Goal: Task Accomplishment & Management: Manage account settings

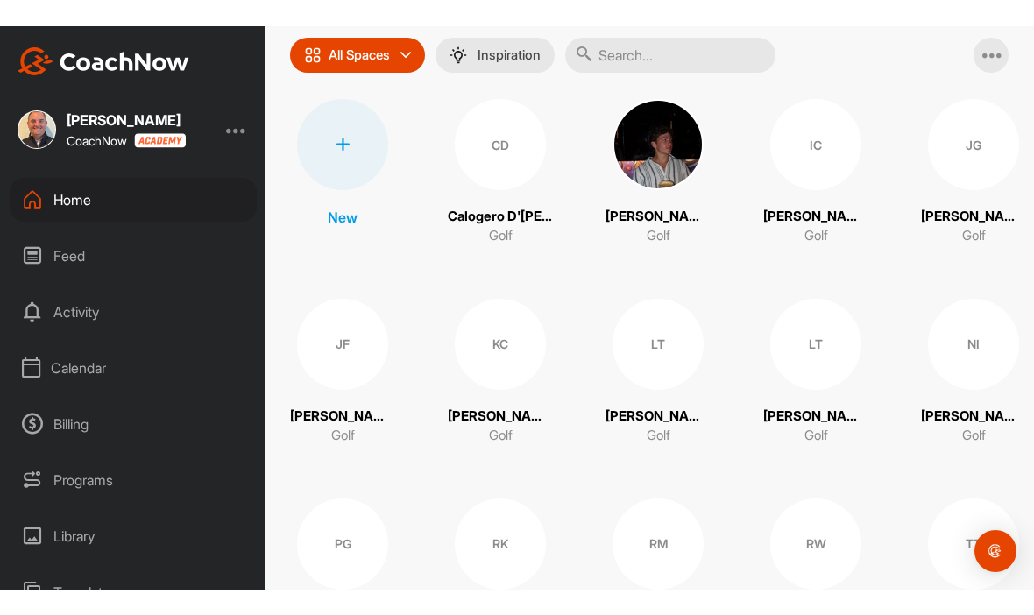
scroll to position [147, 0]
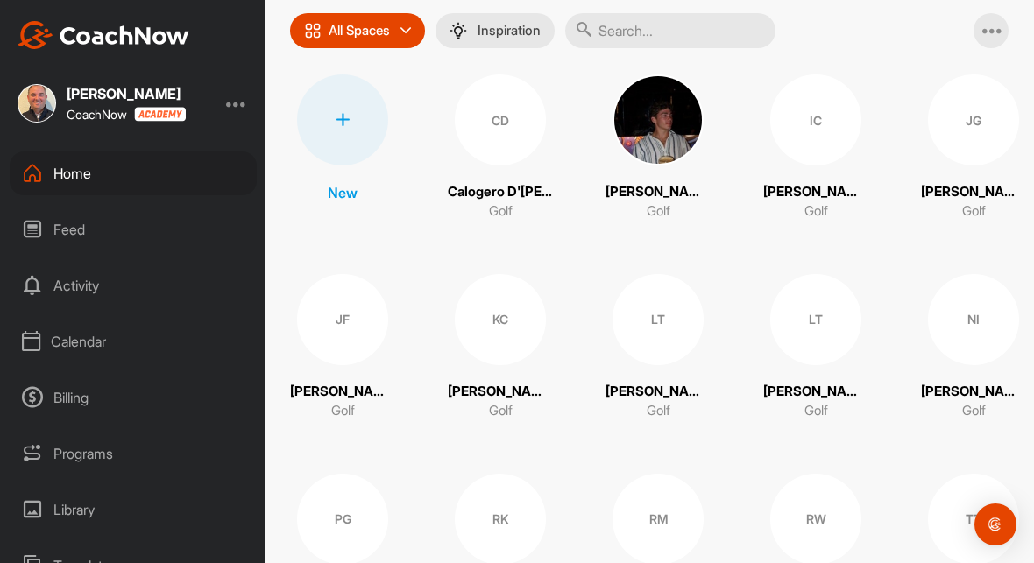
click at [81, 234] on div "Feed" at bounding box center [133, 230] width 247 height 44
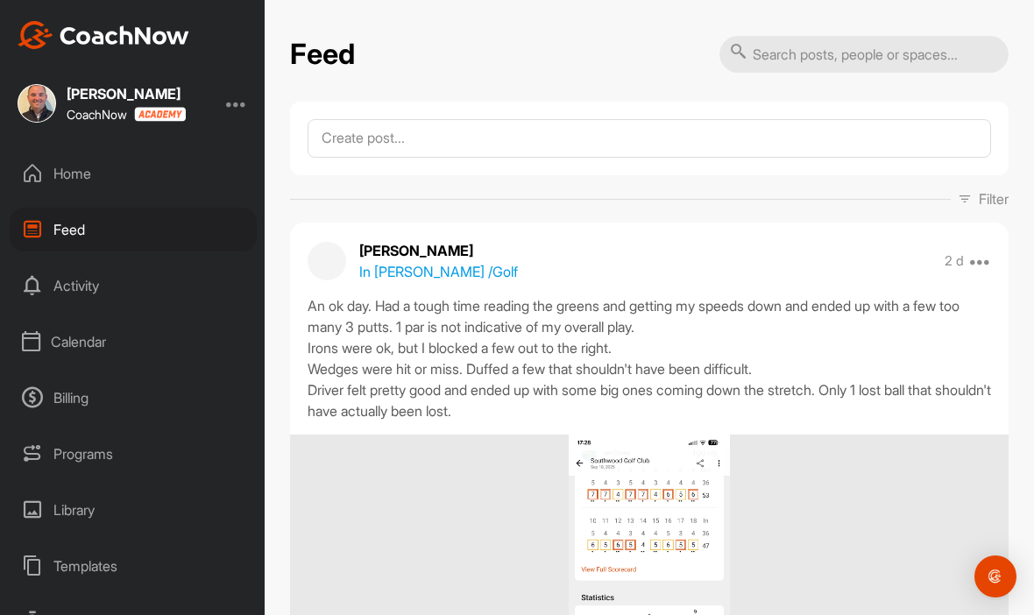
click at [46, 180] on div "Home" at bounding box center [133, 174] width 247 height 44
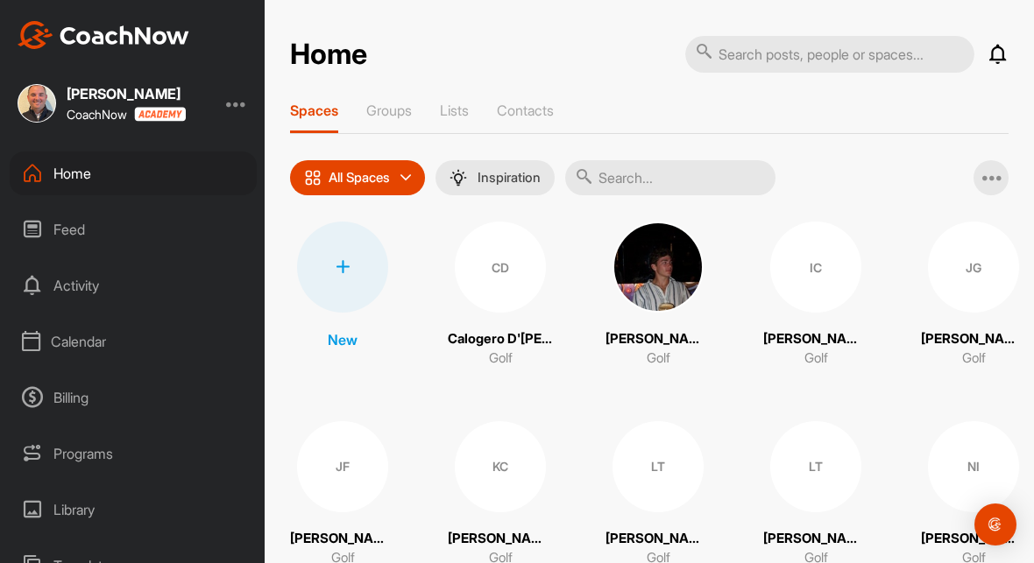
click at [64, 353] on div "Calendar" at bounding box center [133, 342] width 247 height 44
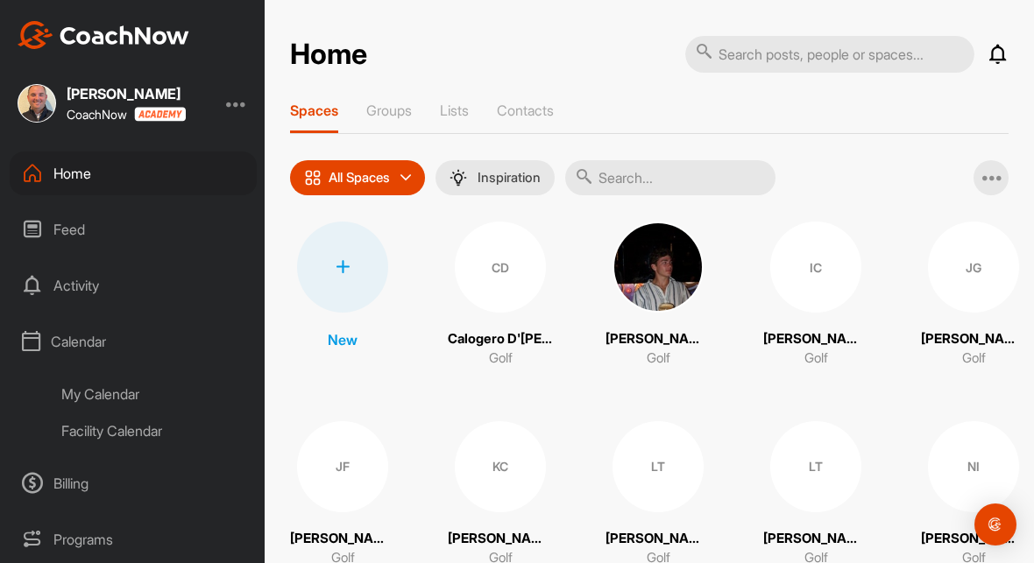
click at [84, 396] on div "My Calendar" at bounding box center [153, 394] width 208 height 37
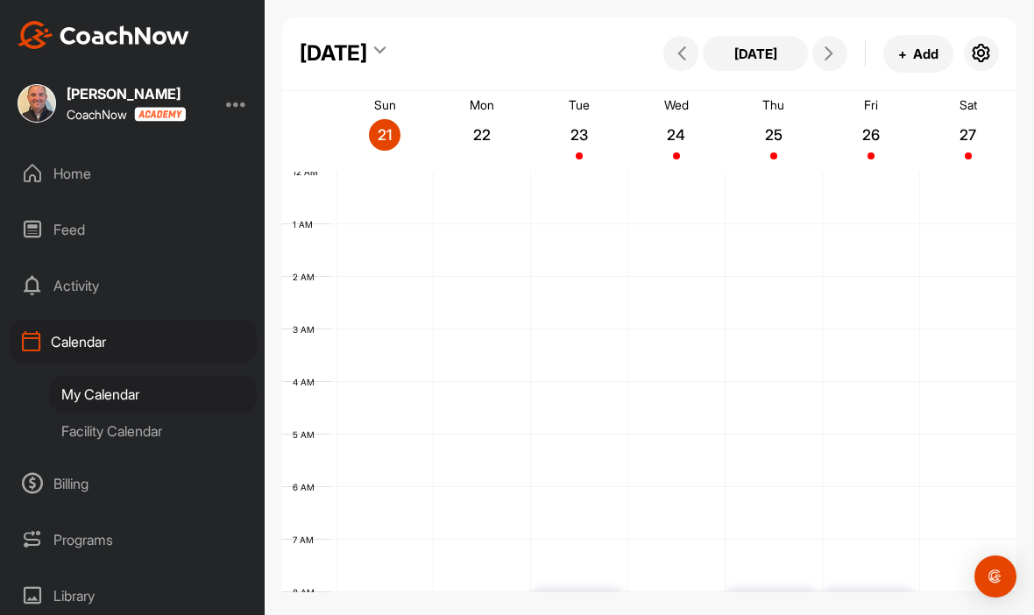
scroll to position [303, 0]
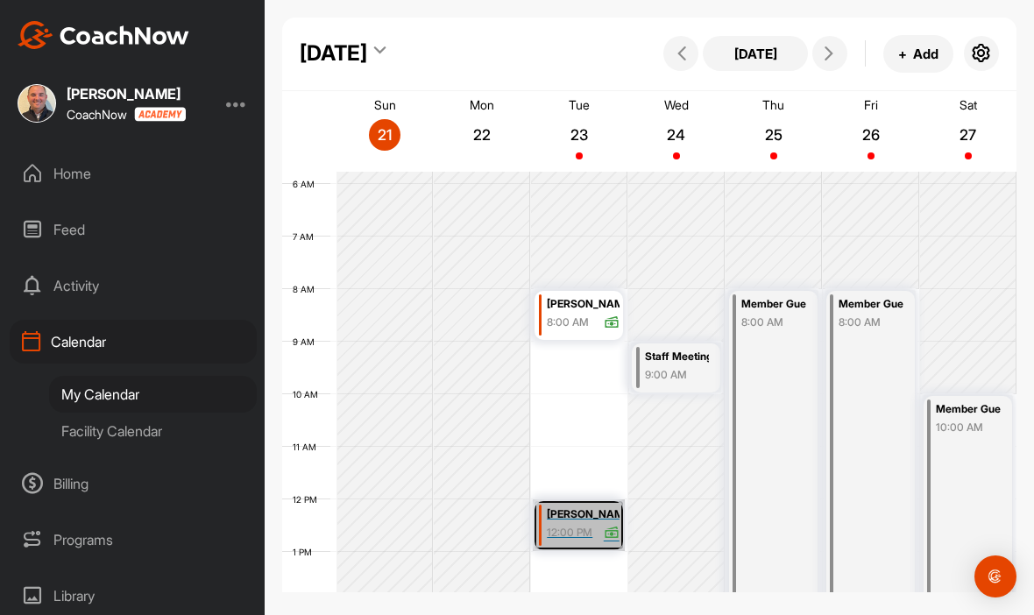
click at [589, 526] on link "[PERSON_NAME] 12:00 PM" at bounding box center [579, 525] width 92 height 52
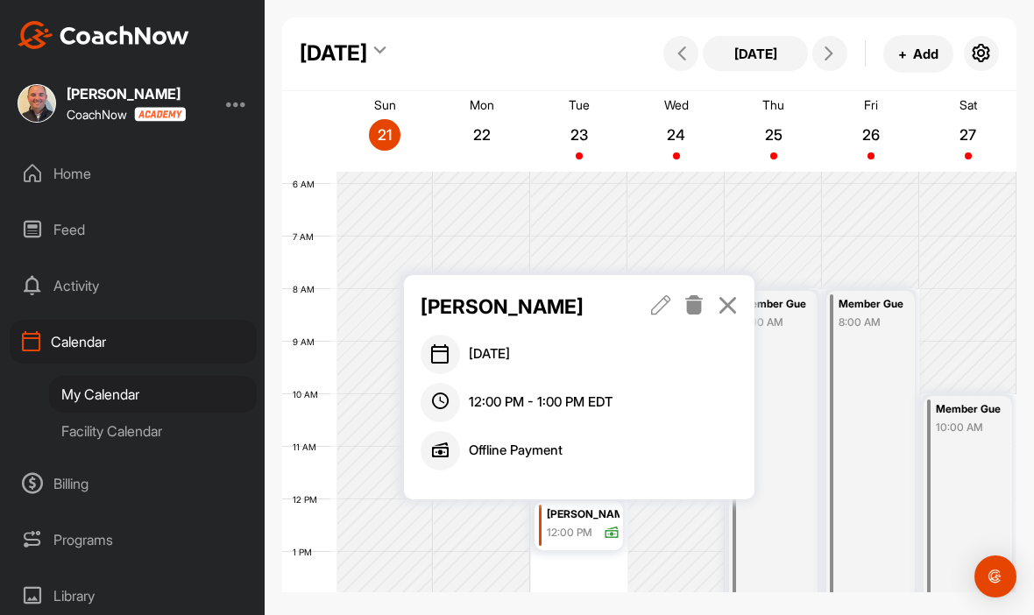
click at [667, 308] on icon at bounding box center [661, 304] width 20 height 19
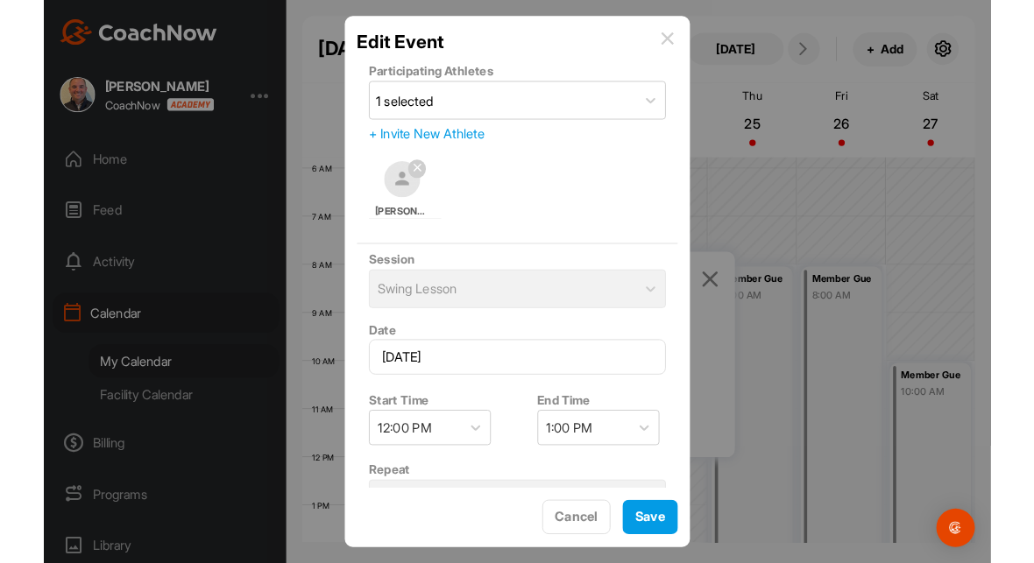
scroll to position [0, 0]
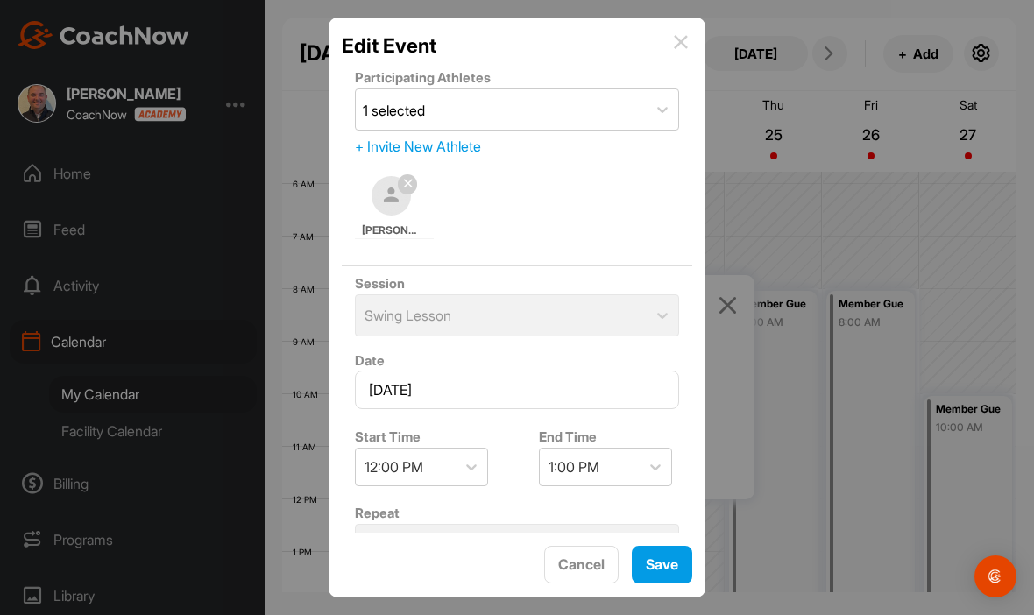
click at [683, 42] on img at bounding box center [681, 42] width 14 height 14
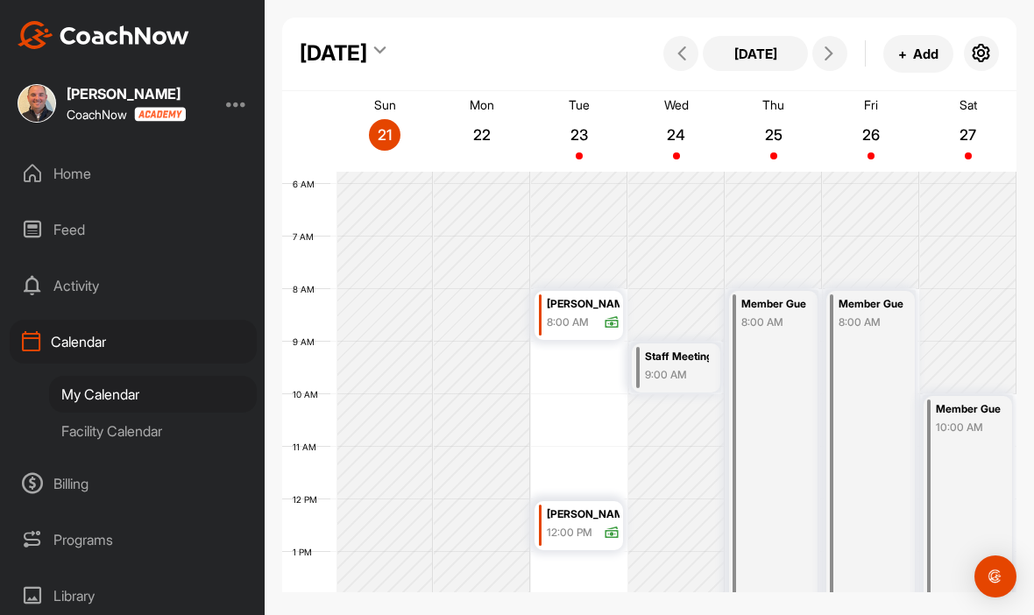
click at [68, 181] on div "Home" at bounding box center [133, 174] width 247 height 44
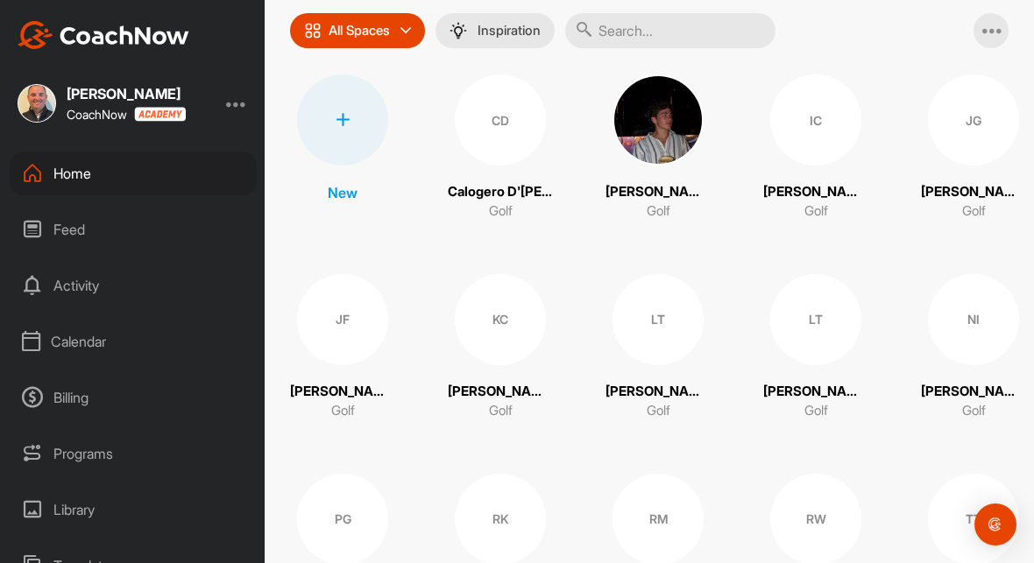
scroll to position [60, 0]
click at [665, 474] on div "RM" at bounding box center [657, 519] width 91 height 91
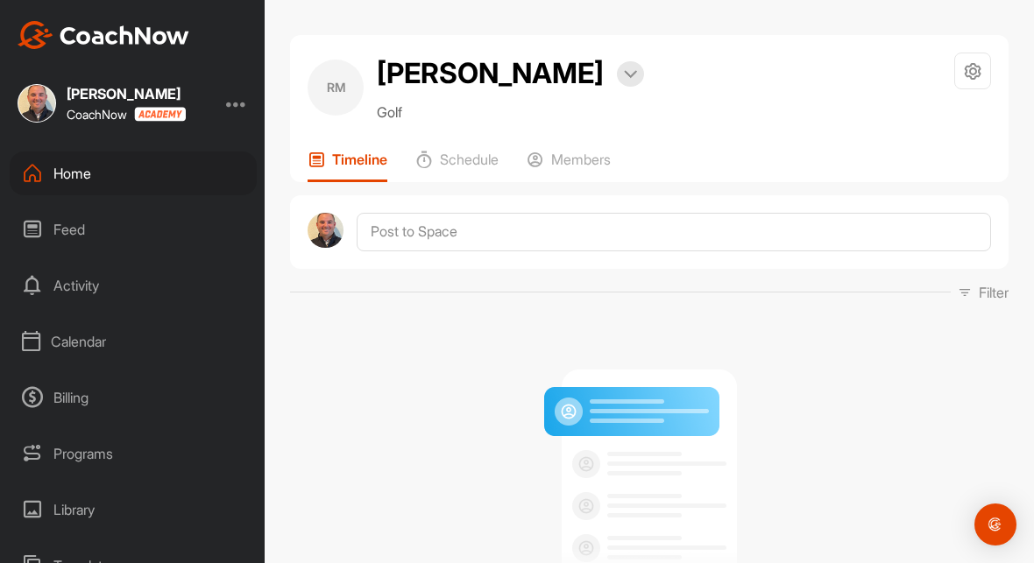
click at [989, 61] on div at bounding box center [972, 71] width 37 height 37
click at [932, 122] on li "Space Settings" at bounding box center [920, 121] width 143 height 56
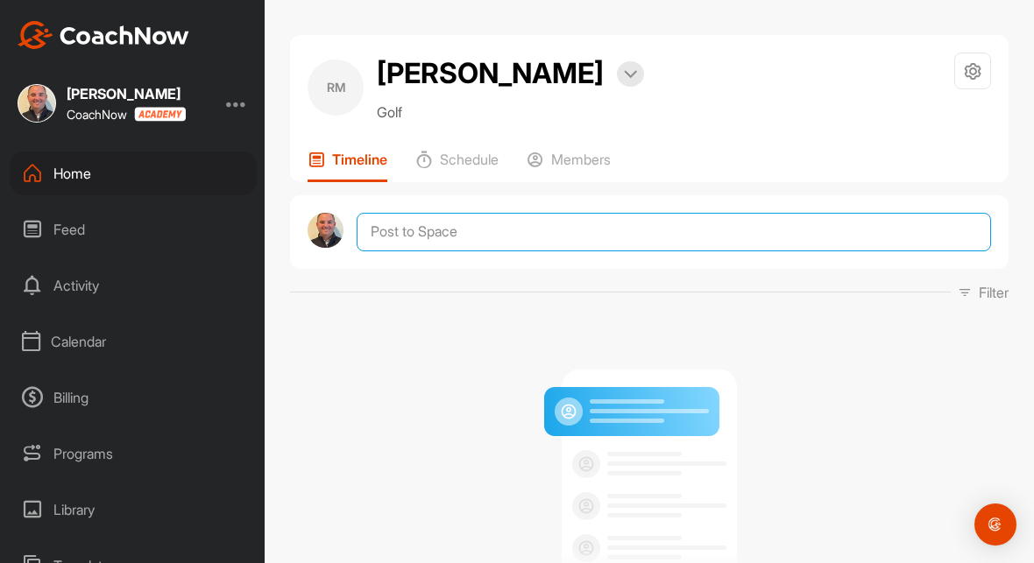
click at [601, 236] on textarea at bounding box center [674, 232] width 634 height 39
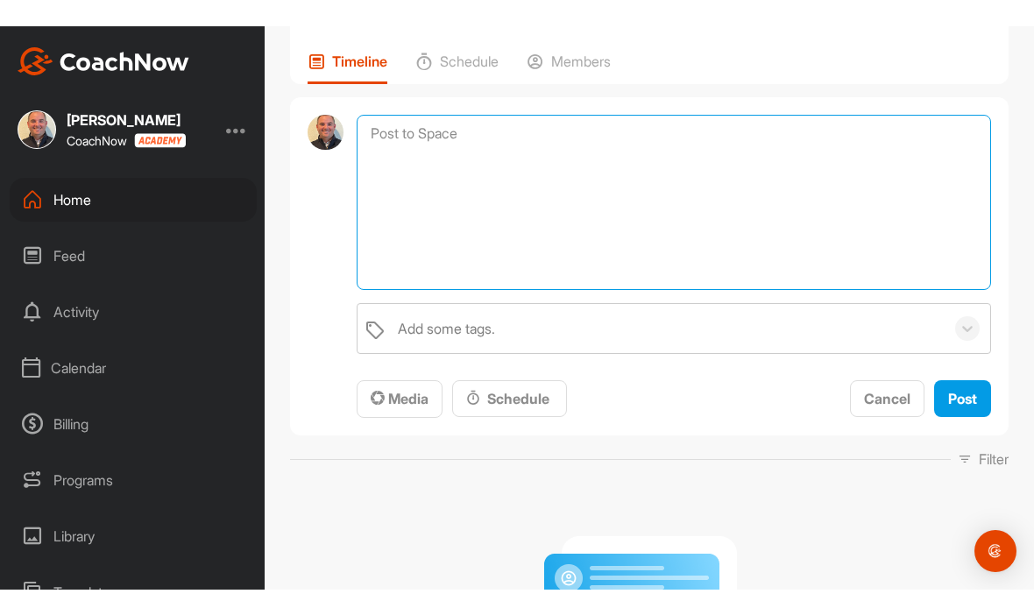
scroll to position [124, 0]
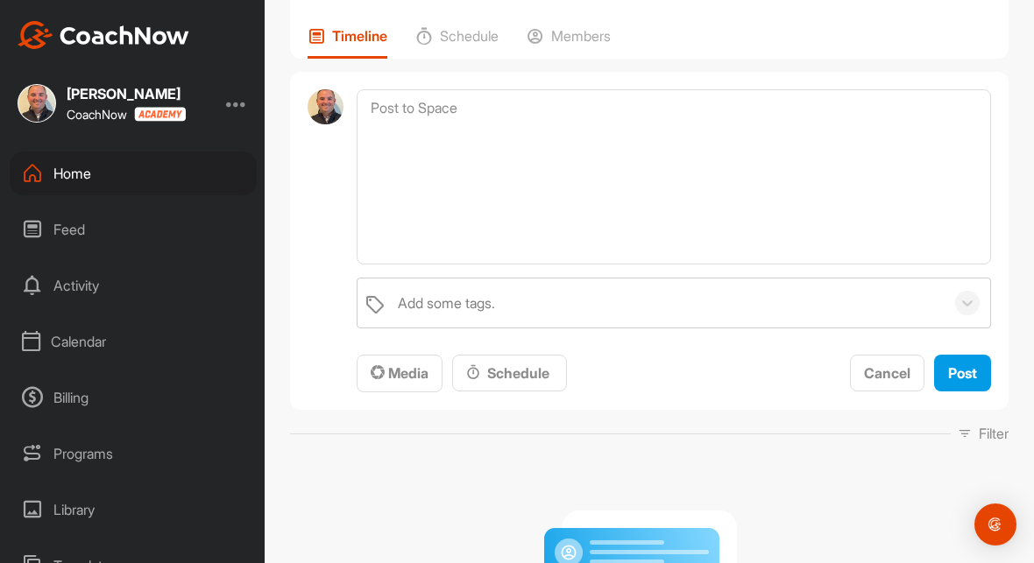
click at [69, 225] on div "Feed" at bounding box center [133, 230] width 247 height 44
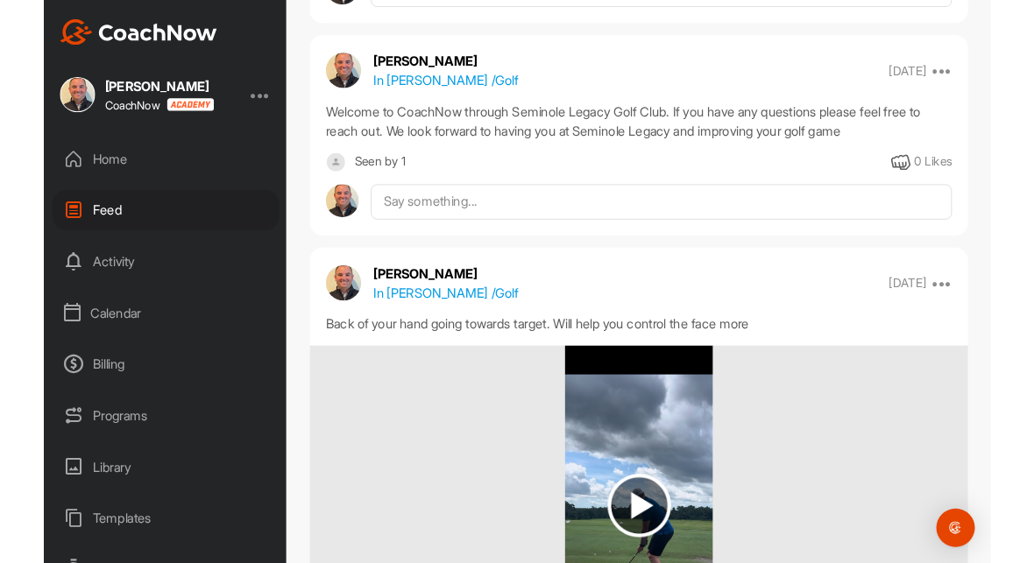
scroll to position [6330, 0]
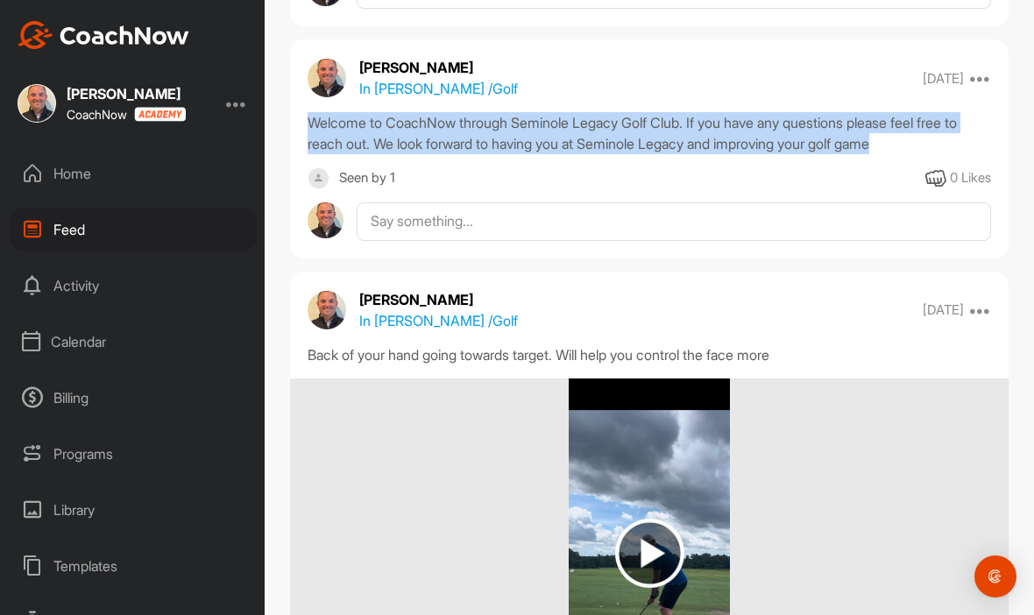
copy div "Welcome to CoachNow through Seminole Legacy Golf Club. If you have any question…"
click at [51, 167] on div "Home" at bounding box center [133, 174] width 247 height 44
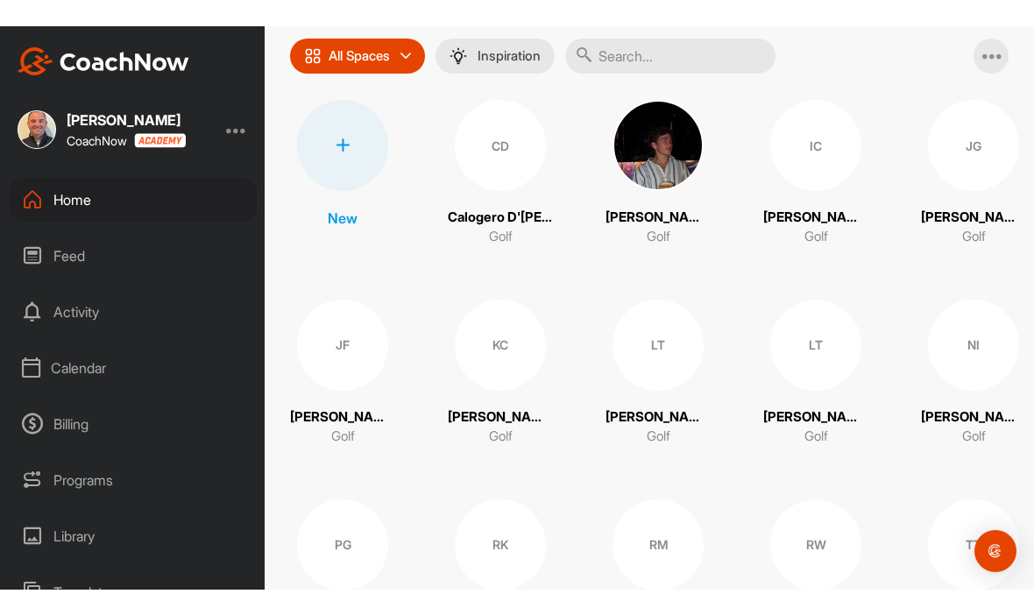
scroll to position [147, 0]
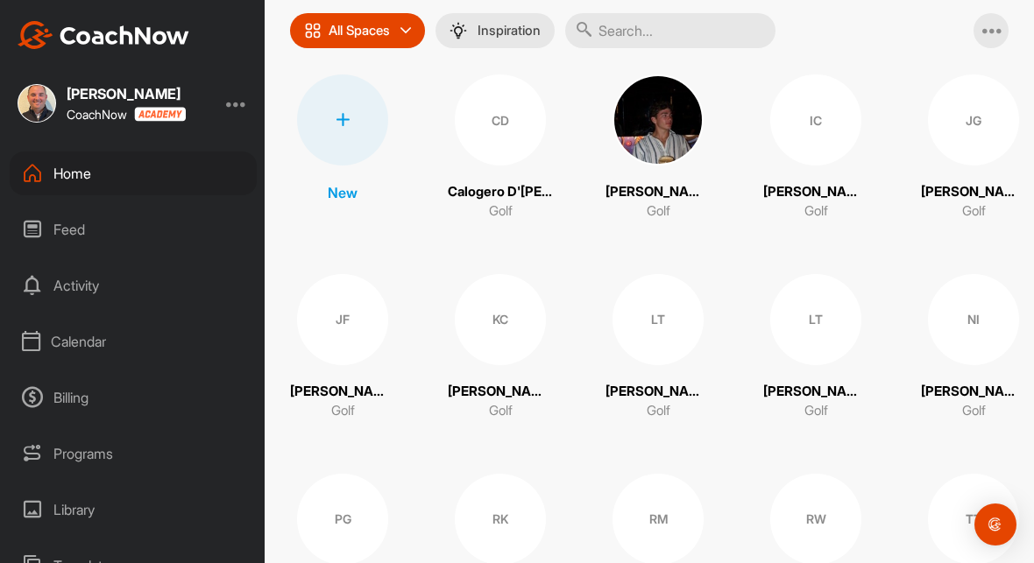
click at [67, 356] on div "Calendar" at bounding box center [133, 342] width 247 height 44
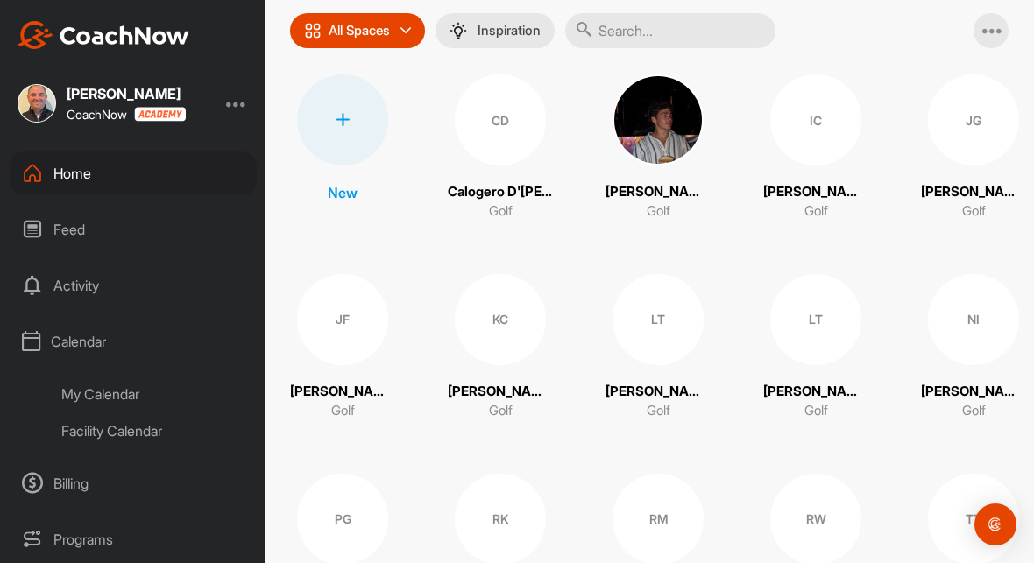
click at [84, 397] on div "My Calendar" at bounding box center [153, 394] width 208 height 37
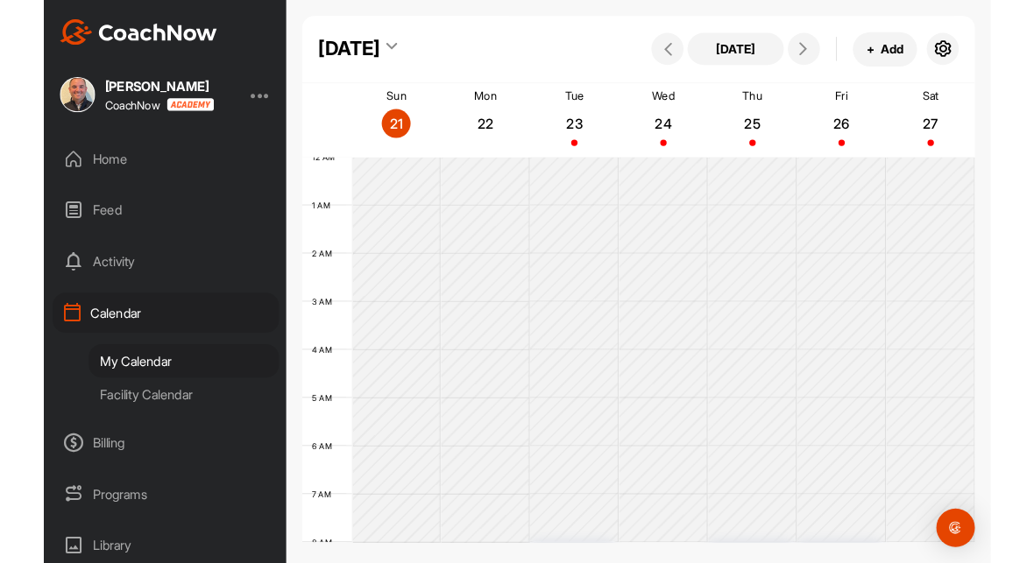
scroll to position [303, 0]
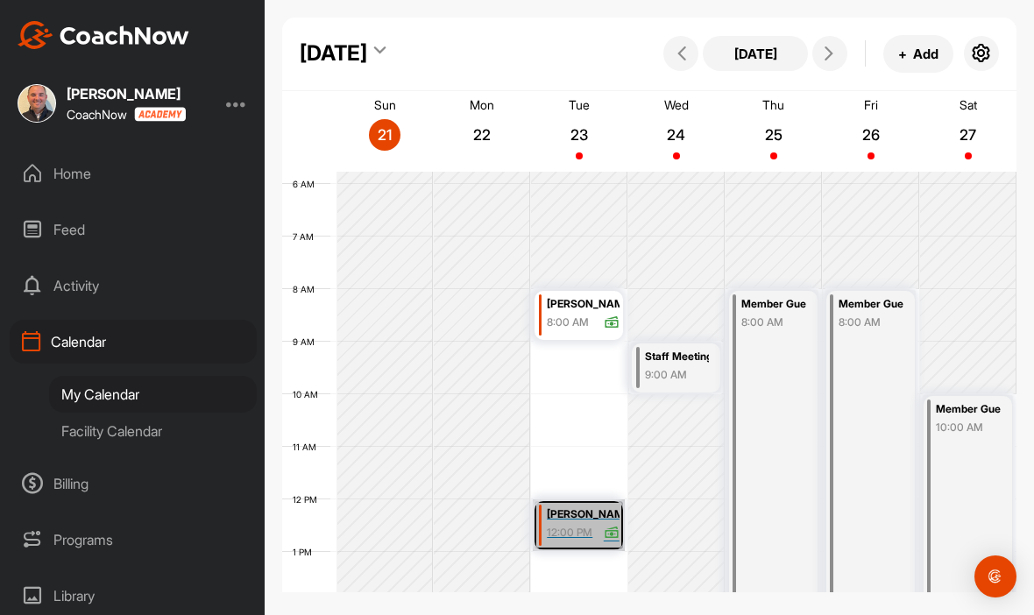
click at [584, 532] on link "[PERSON_NAME] 12:00 PM" at bounding box center [579, 525] width 92 height 52
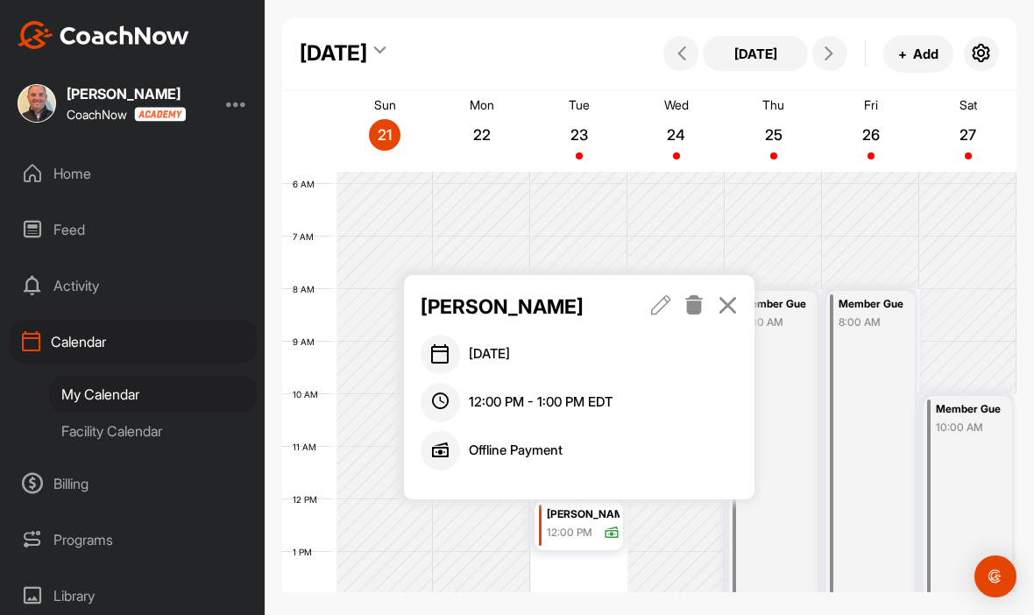
click at [46, 181] on div "Home" at bounding box center [133, 174] width 247 height 44
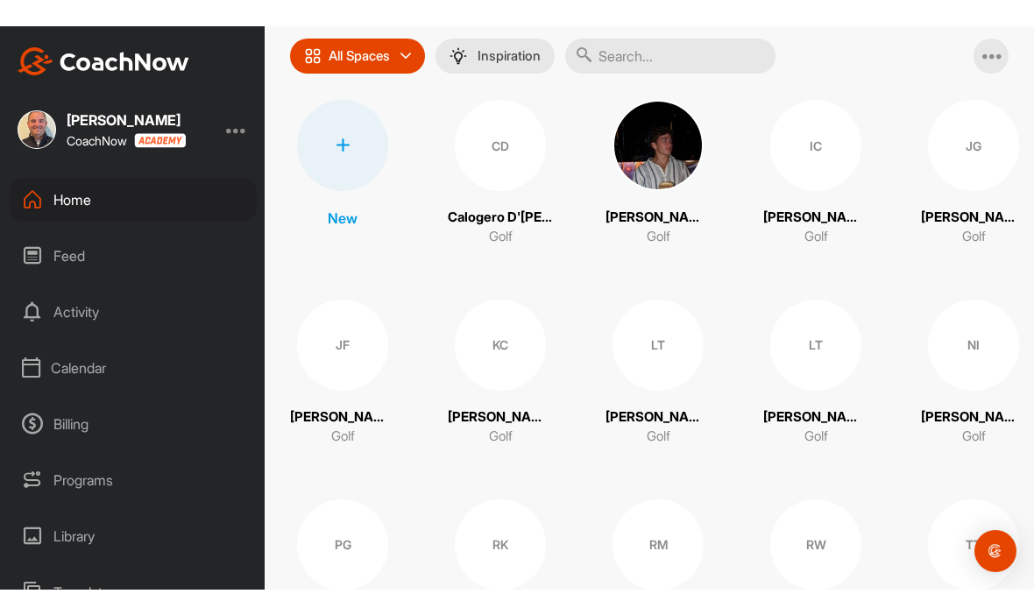
scroll to position [147, 0]
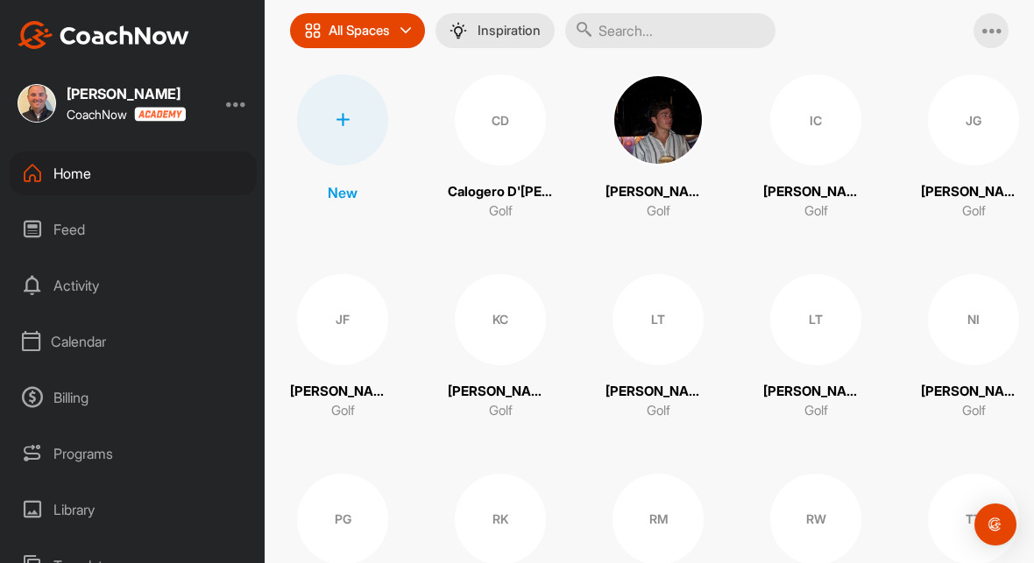
click at [663, 538] on div "RM" at bounding box center [657, 519] width 91 height 91
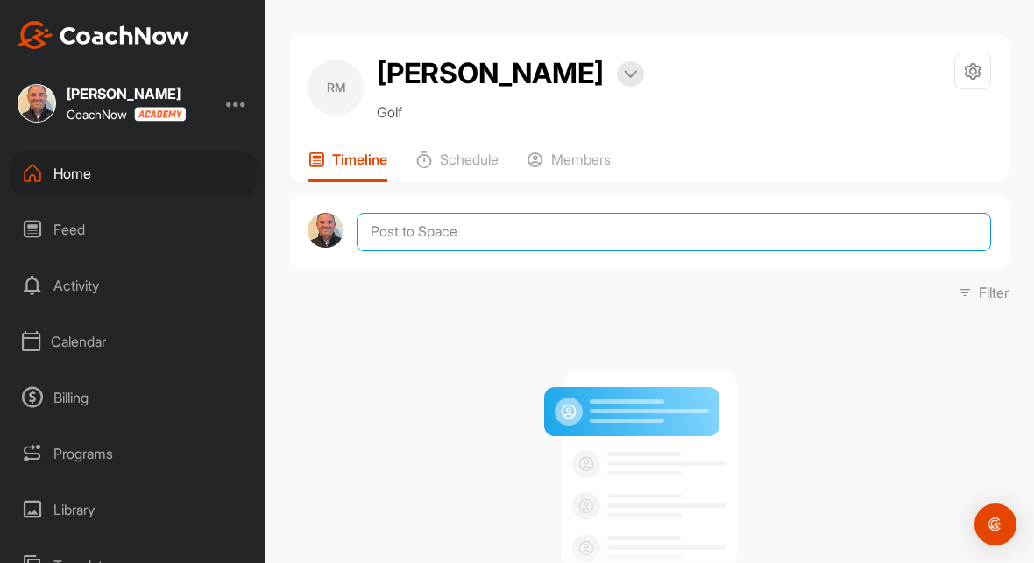
click at [554, 244] on textarea at bounding box center [674, 232] width 634 height 39
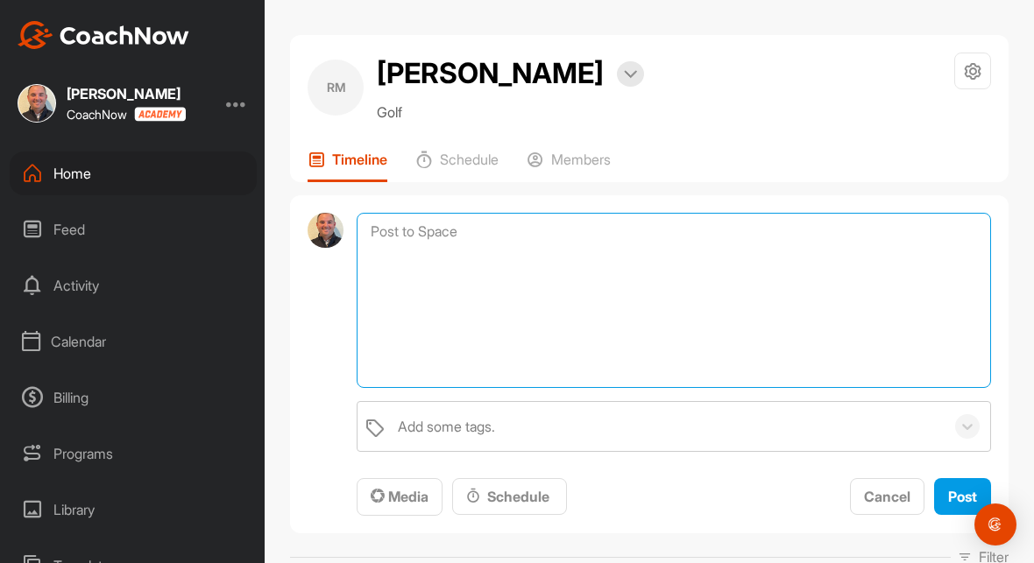
click at [462, 243] on textarea at bounding box center [674, 300] width 634 height 175
click at [461, 243] on textarea at bounding box center [674, 300] width 634 height 175
paste textarea "Welcome to CoachNow through Seminole Legacy Golf Club. If you have any question…"
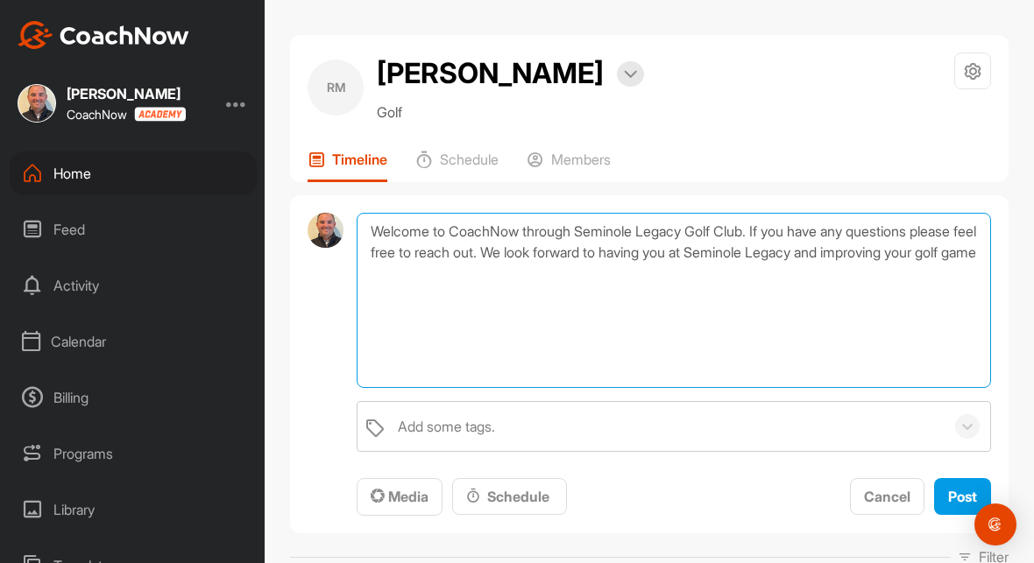
type textarea "Welcome to CoachNow through Seminole Legacy Golf Club. If you have any question…"
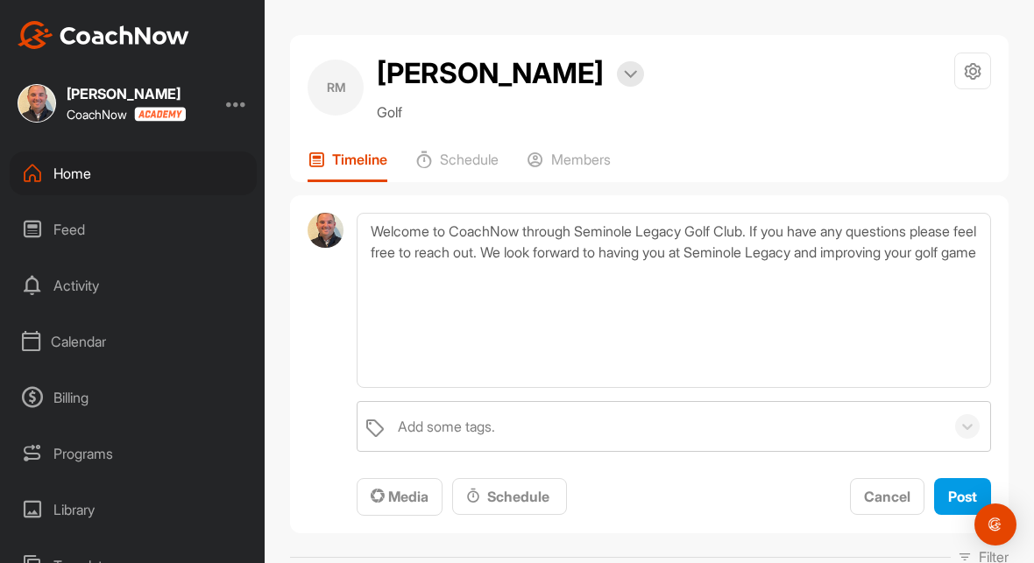
click at [961, 498] on span "Post" at bounding box center [962, 497] width 29 height 18
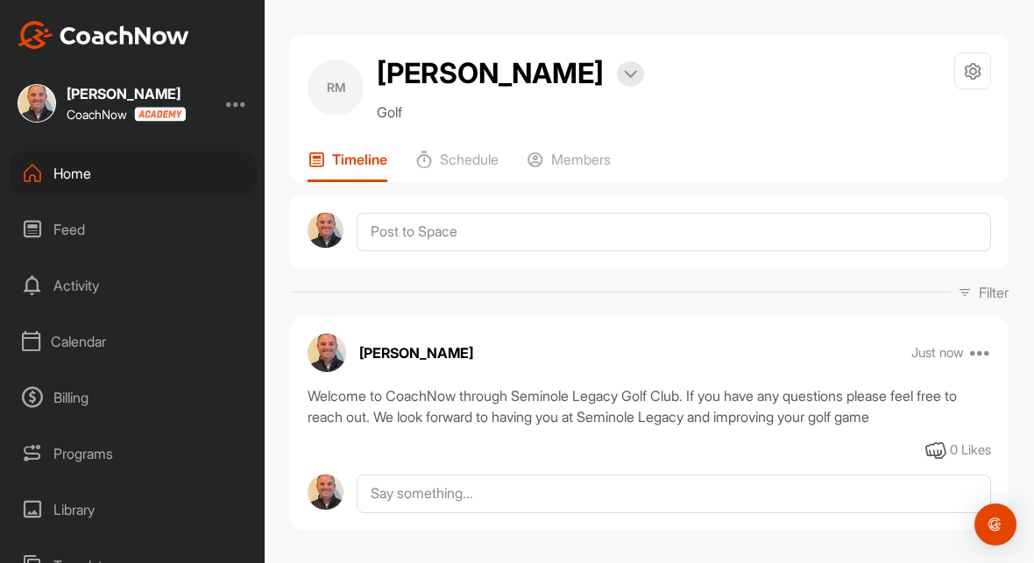
click at [61, 350] on div "Calendar" at bounding box center [133, 342] width 247 height 44
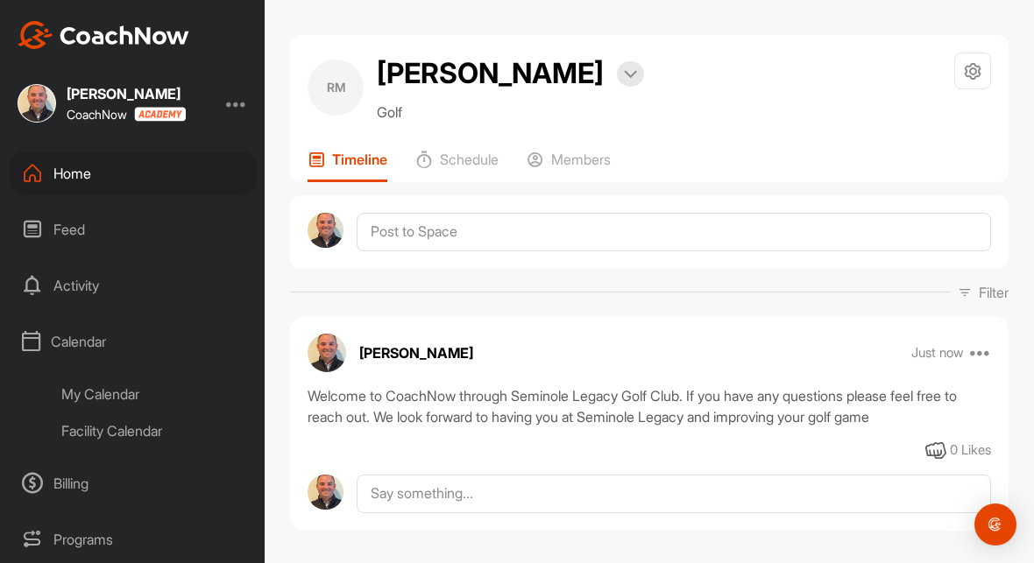
click at [100, 402] on div "My Calendar" at bounding box center [153, 394] width 208 height 37
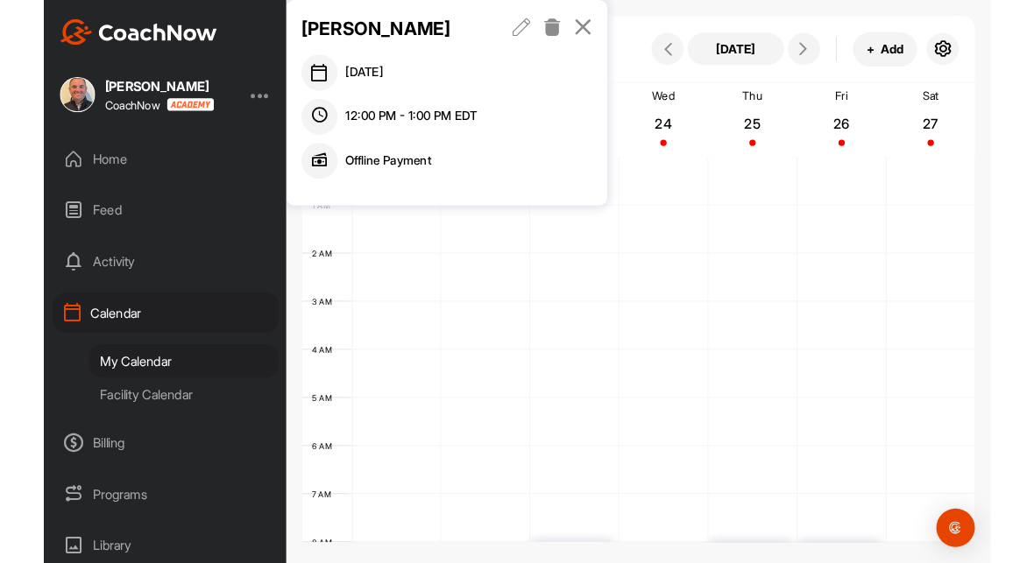
scroll to position [303, 0]
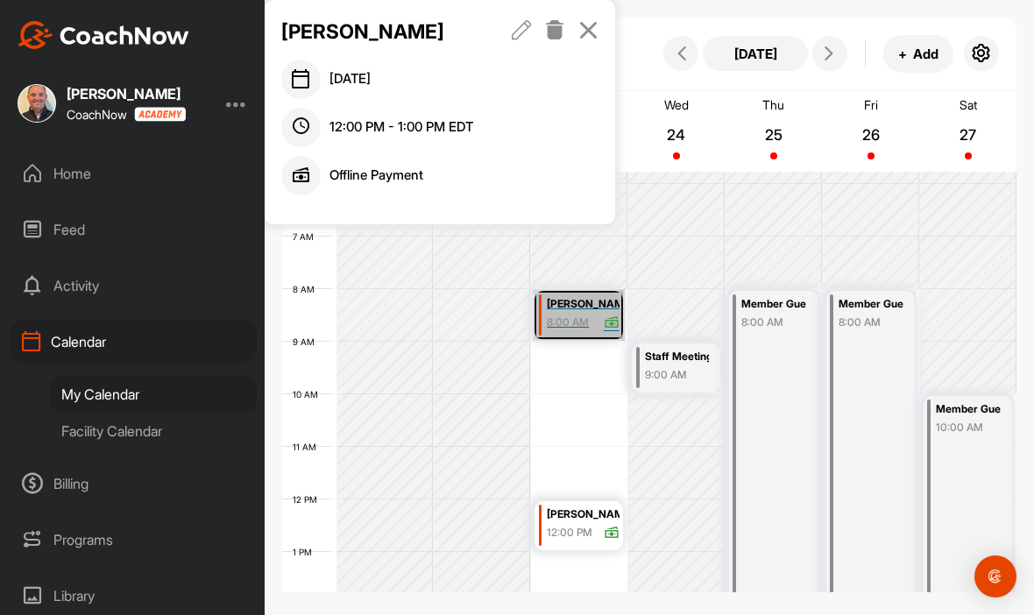
click at [571, 322] on link "[PERSON_NAME] 8:00 AM" at bounding box center [579, 315] width 92 height 52
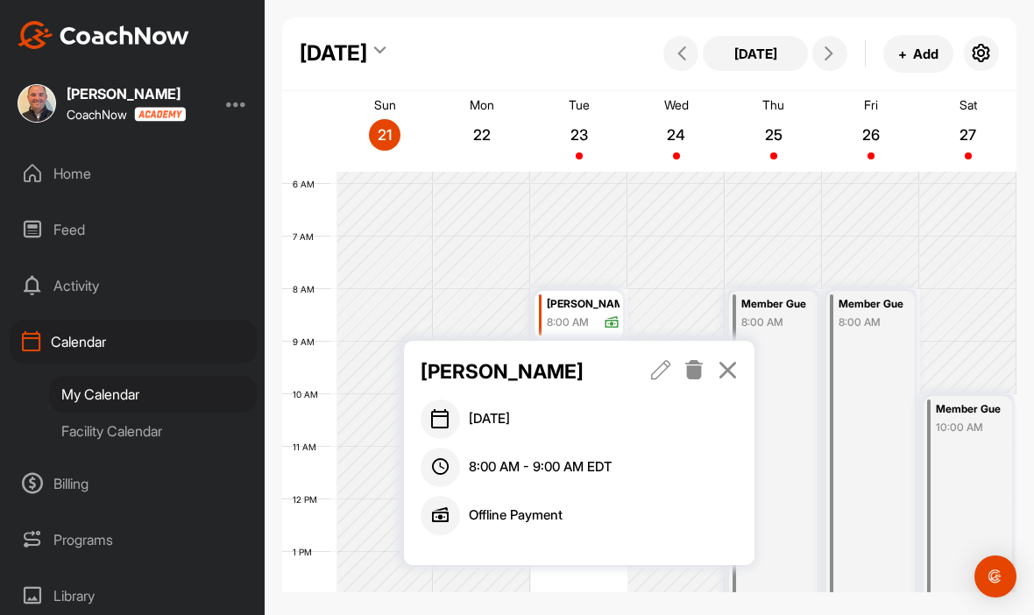
click at [66, 176] on div "Home" at bounding box center [133, 174] width 247 height 44
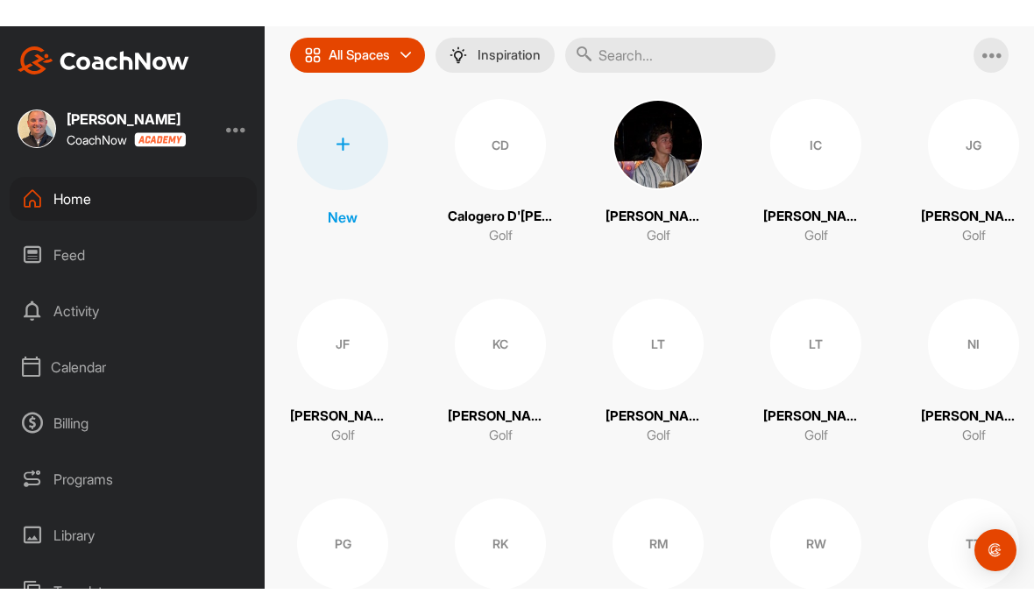
scroll to position [147, 0]
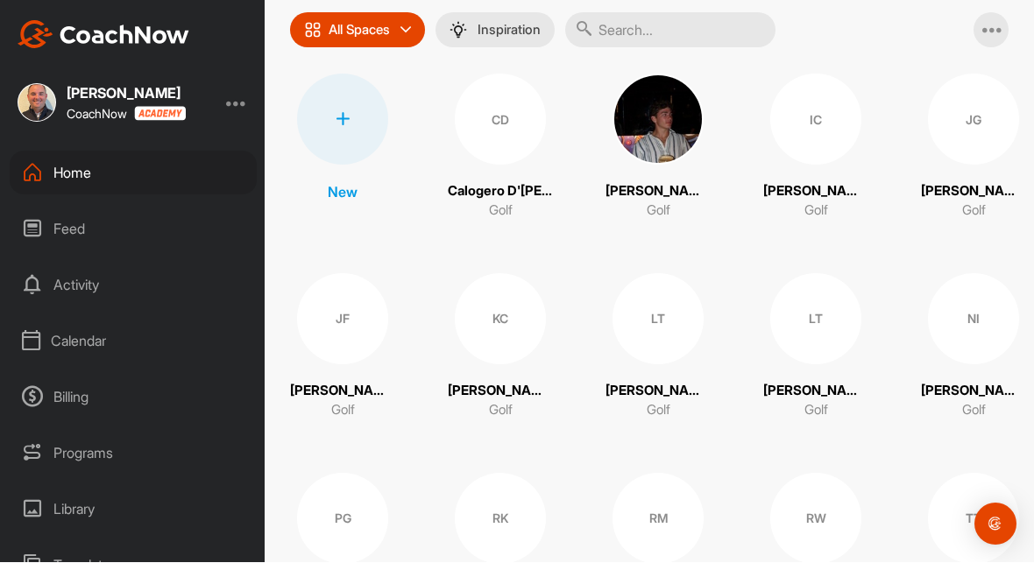
click at [77, 320] on div "Calendar" at bounding box center [133, 342] width 247 height 44
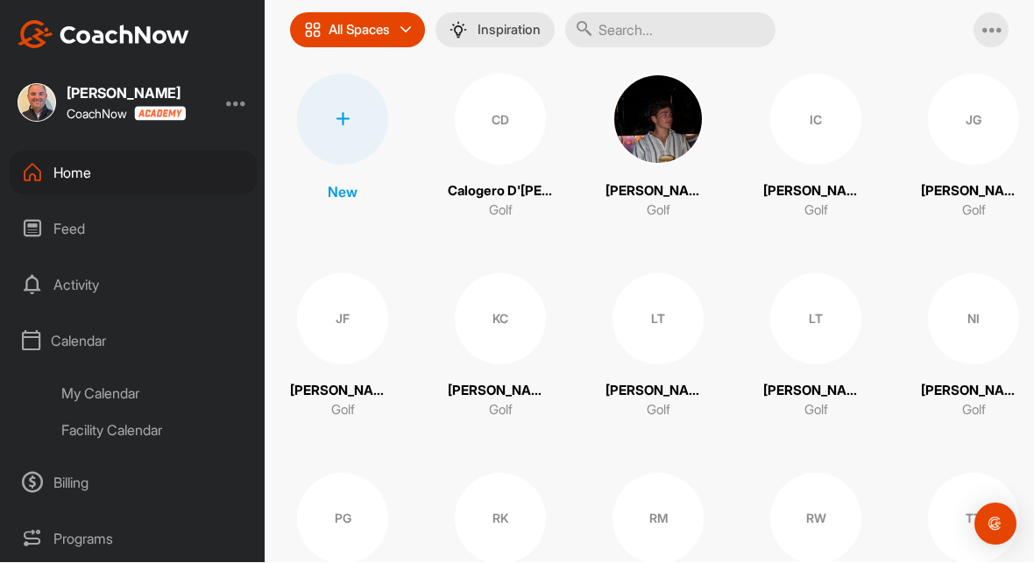
click at [120, 376] on div "My Calendar" at bounding box center [153, 394] width 208 height 37
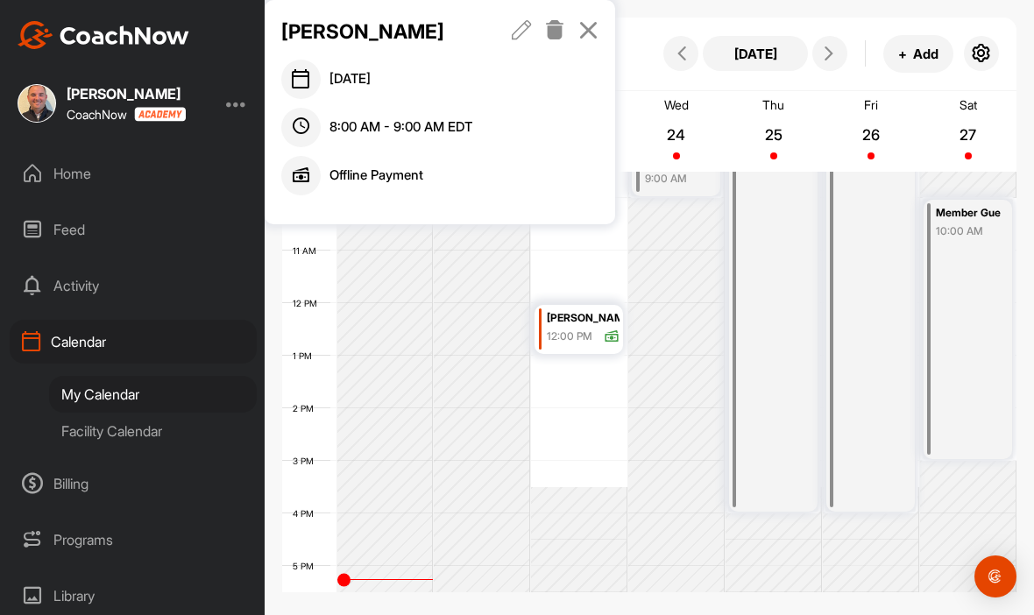
scroll to position [500, 0]
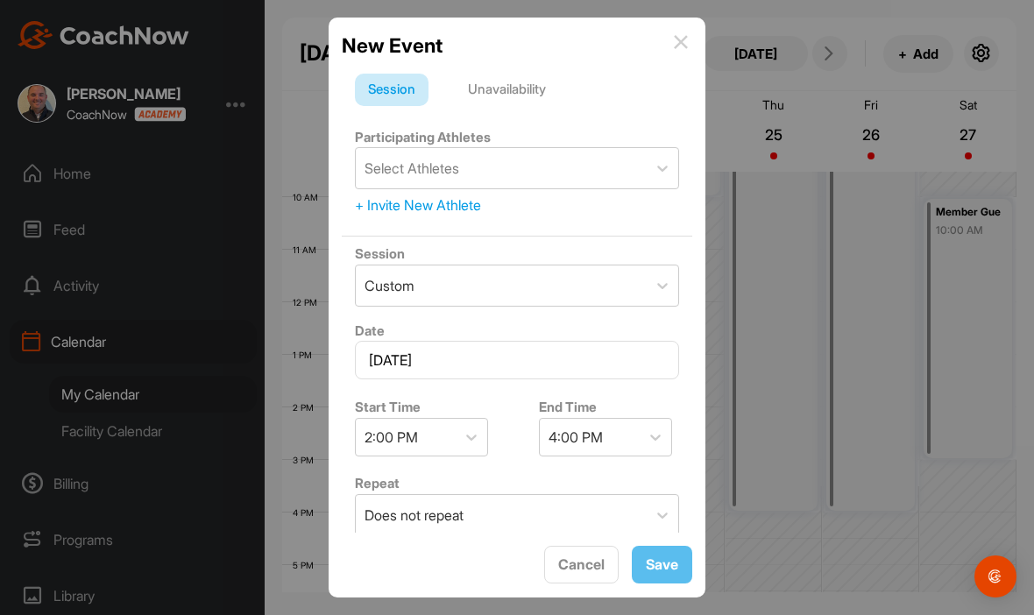
click at [521, 74] on div "Unavailability" at bounding box center [507, 90] width 104 height 33
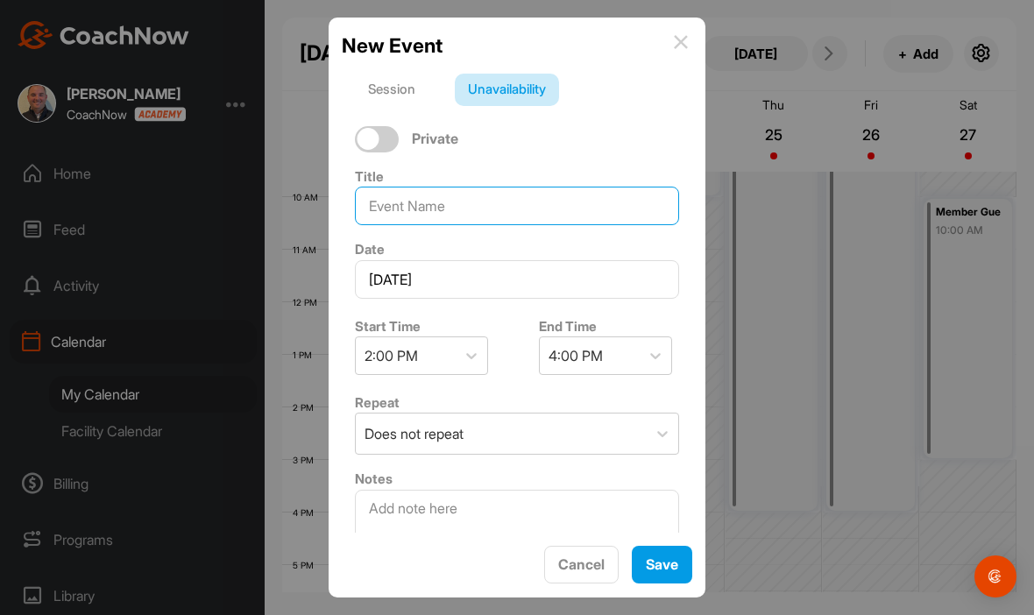
click at [505, 187] on input at bounding box center [517, 206] width 324 height 39
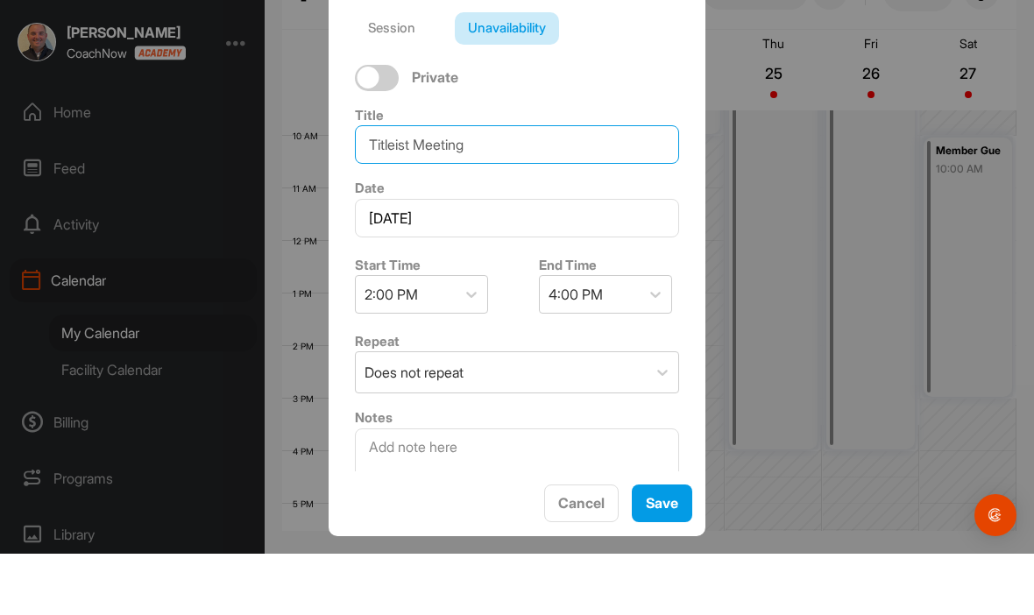
type input "Titleist Meeting"
click at [672, 556] on span "Save" at bounding box center [662, 565] width 32 height 18
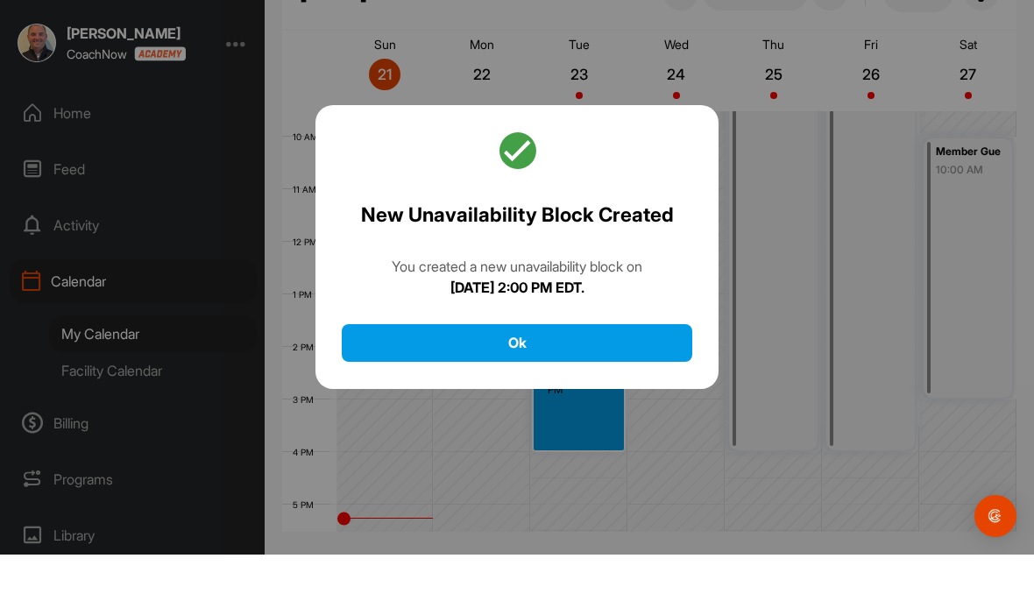
scroll to position [60, 0]
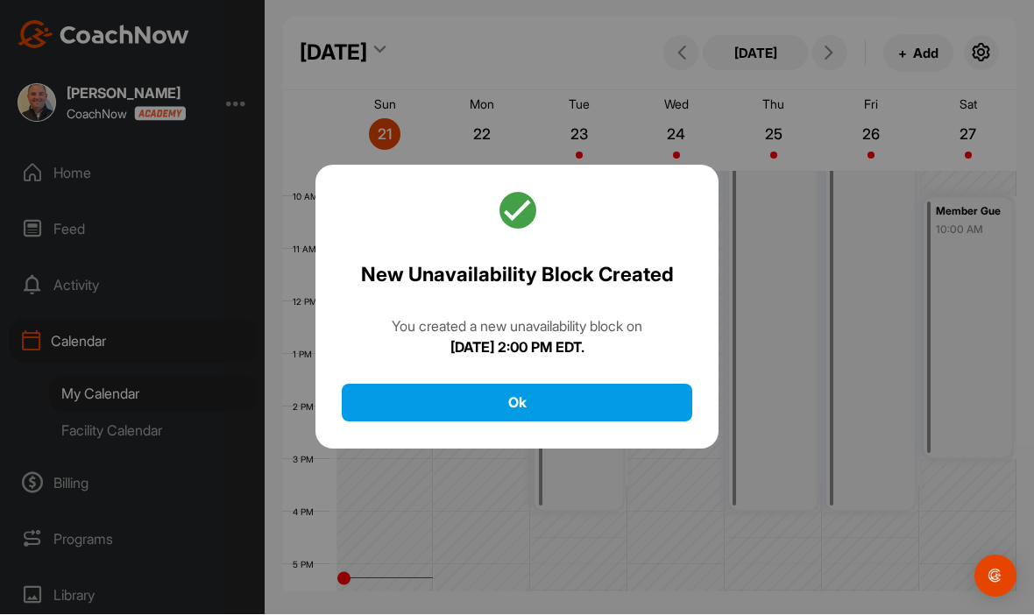
click at [559, 385] on button "Ok" at bounding box center [517, 404] width 350 height 38
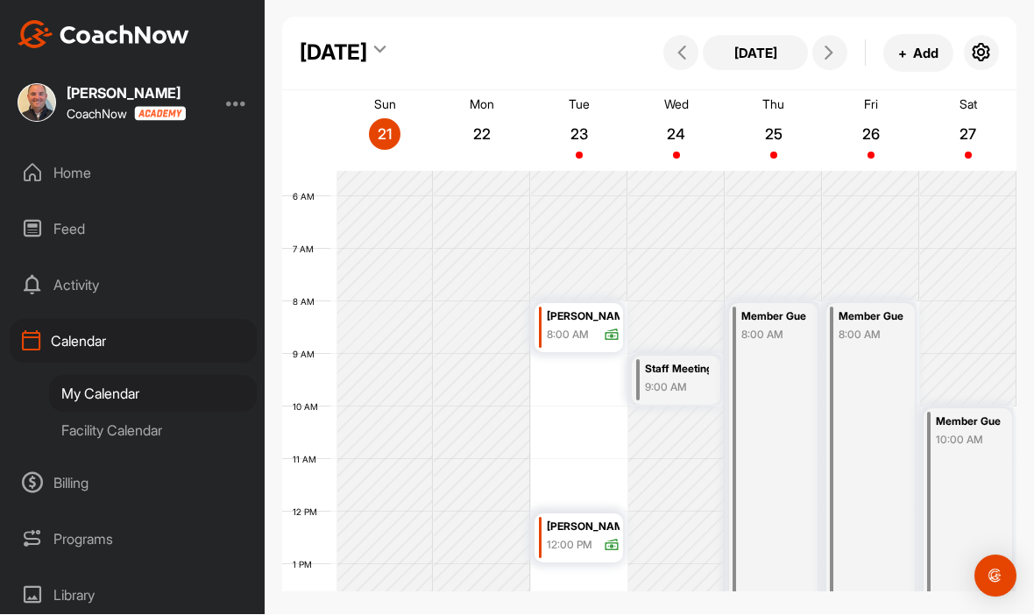
scroll to position [288, 0]
click at [595, 126] on p "23" at bounding box center [579, 135] width 32 height 18
click at [680, 93] on div "Wed 24" at bounding box center [677, 131] width 90 height 77
click at [784, 119] on div "25" at bounding box center [774, 135] width 32 height 32
click at [886, 119] on div "26" at bounding box center [871, 135] width 32 height 32
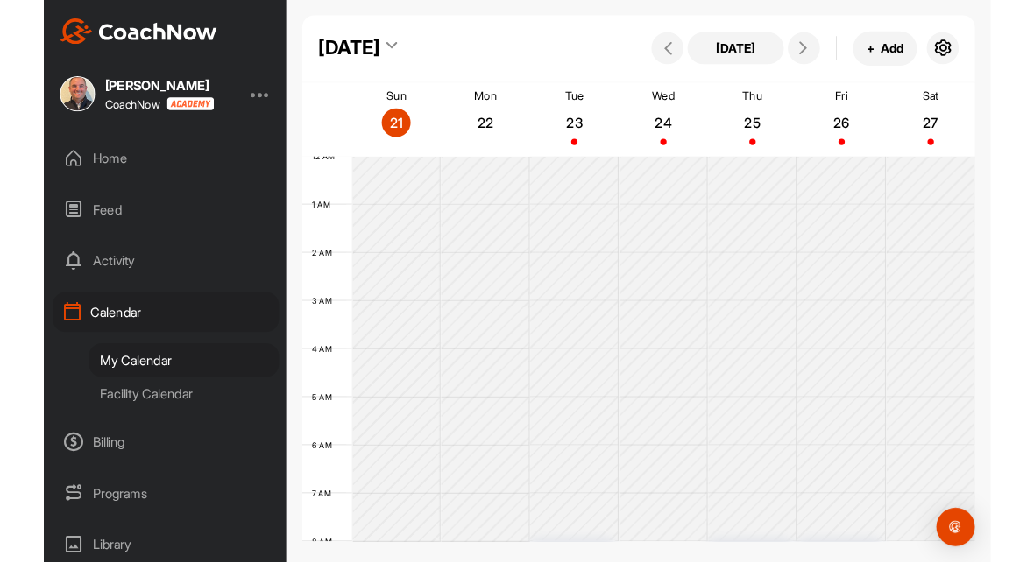
scroll to position [0, 0]
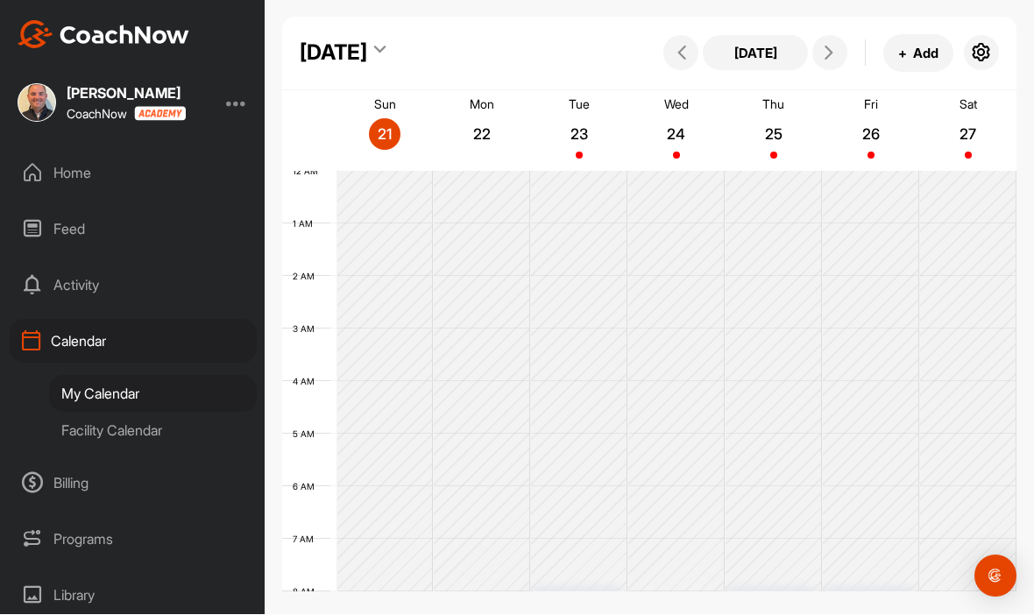
click at [74, 208] on div "Feed" at bounding box center [133, 230] width 247 height 44
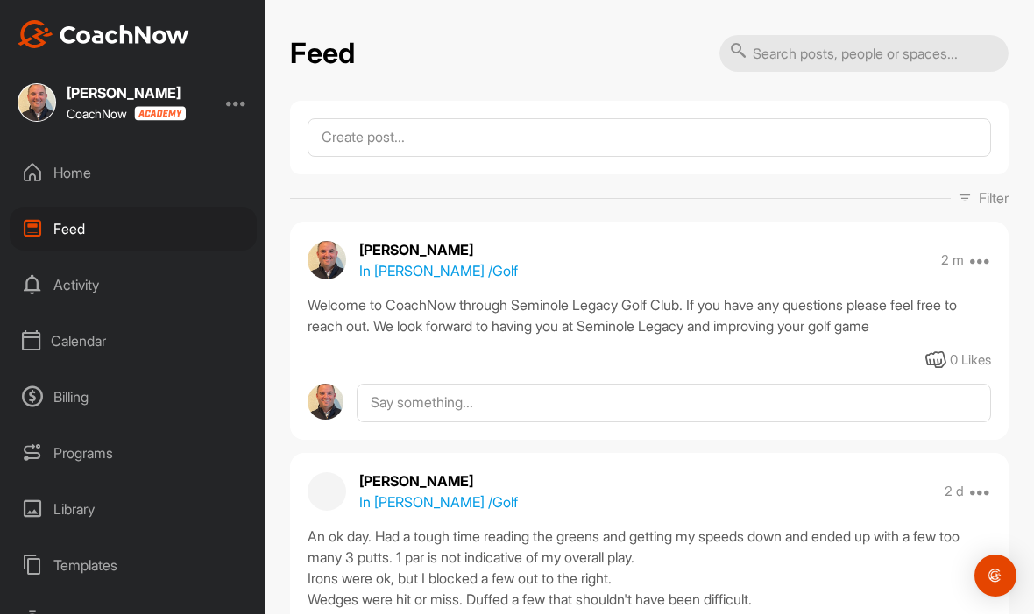
click at [418, 261] on p "In [PERSON_NAME] / Golf" at bounding box center [438, 271] width 159 height 21
